Goal: Information Seeking & Learning: Understand process/instructions

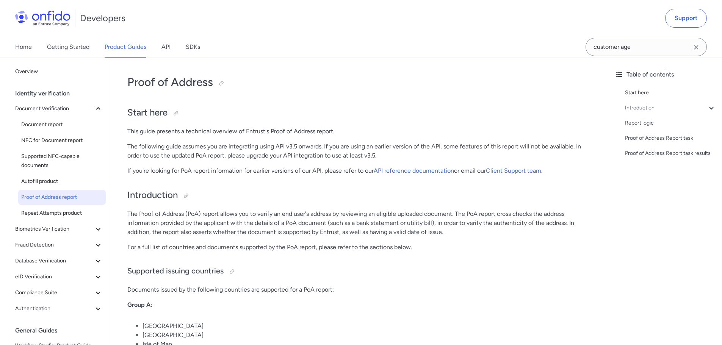
click at [355, 228] on p "The Proof of Address (PoA) report allows you to verify an end user's address by…" at bounding box center [360, 223] width 466 height 27
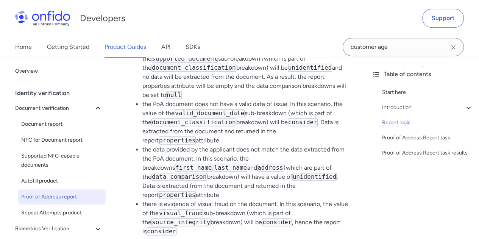
scroll to position [1888, 0]
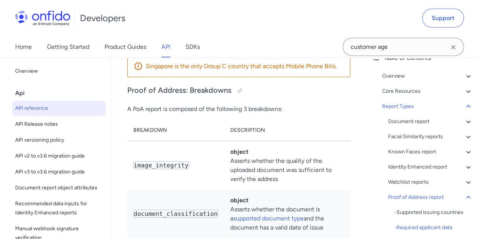
scroll to position [65685, 0]
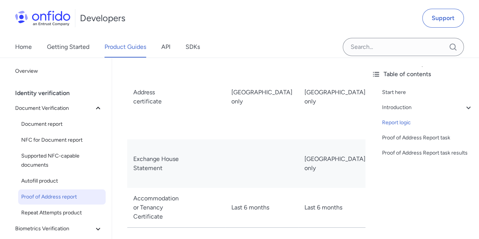
scroll to position [1243, 0]
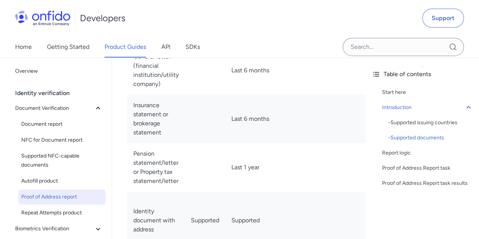
click at [252, 143] on td "Last 1 year" at bounding box center [261, 167] width 73 height 48
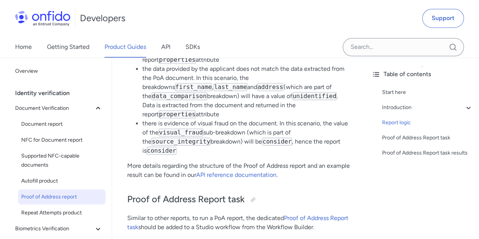
scroll to position [2025, 0]
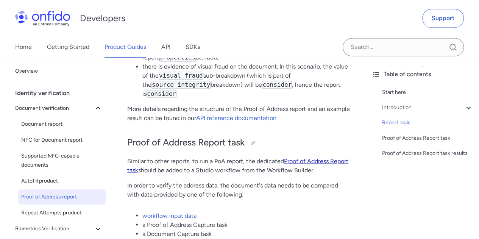
click at [306, 157] on link "Proof of Address Report task" at bounding box center [237, 165] width 221 height 16
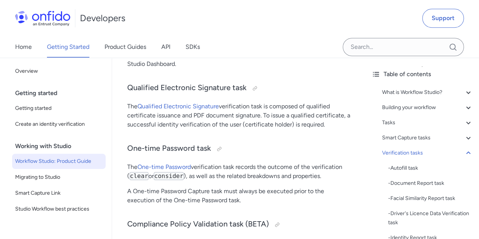
scroll to position [7641, 0]
